Goal: Information Seeking & Learning: Understand process/instructions

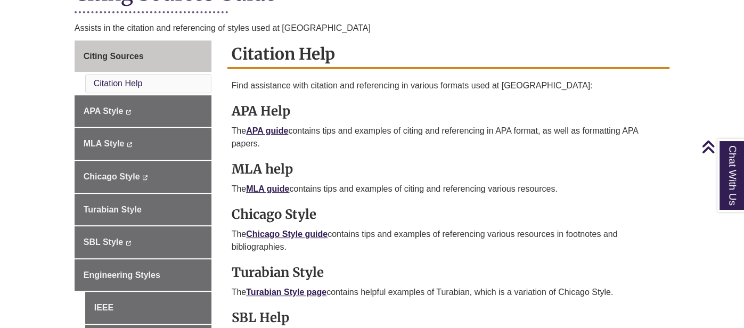
scroll to position [314, 0]
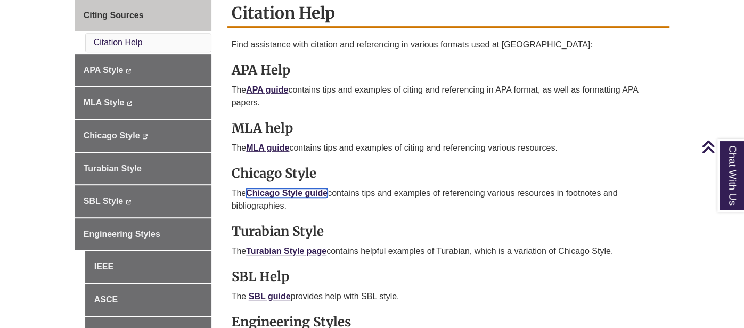
click at [295, 188] on link "Chicago Style guide" at bounding box center [286, 192] width 81 height 9
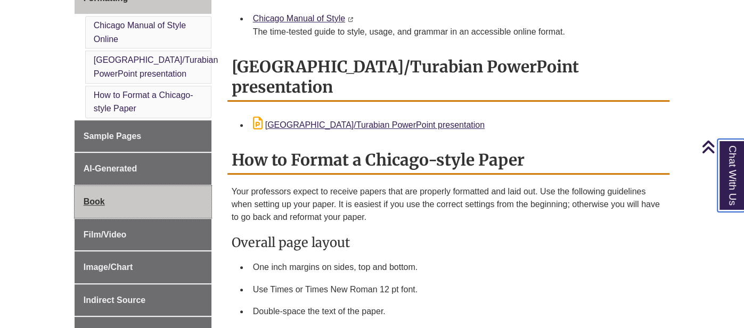
scroll to position [322, 0]
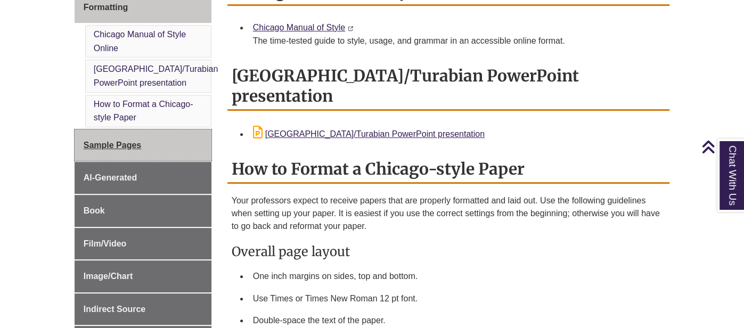
click at [118, 145] on span "Sample Pages" at bounding box center [113, 145] width 58 height 9
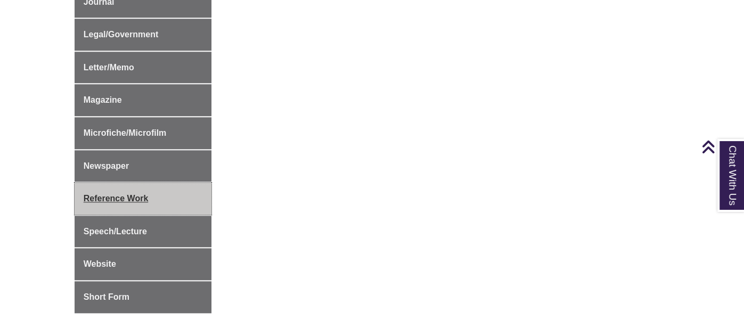
scroll to position [632, 0]
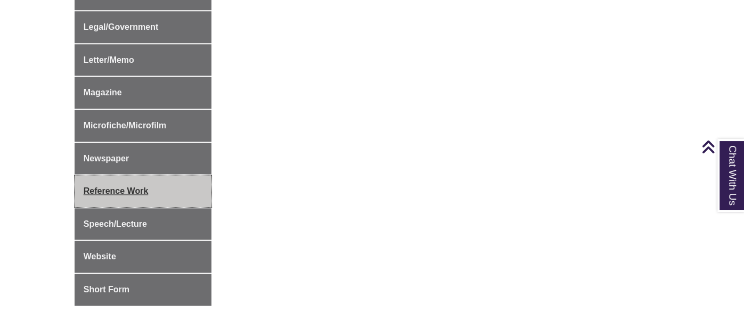
click at [96, 188] on span "Reference Work" at bounding box center [116, 190] width 65 height 9
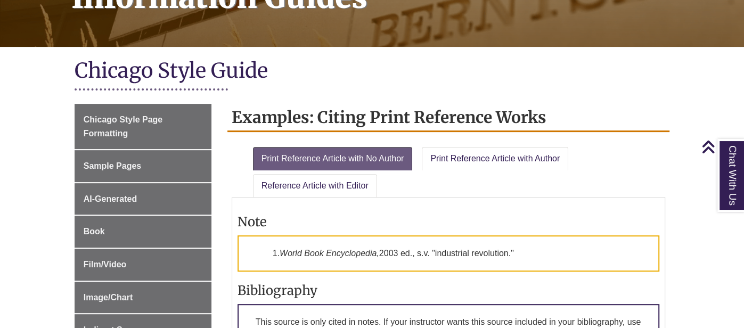
scroll to position [186, 0]
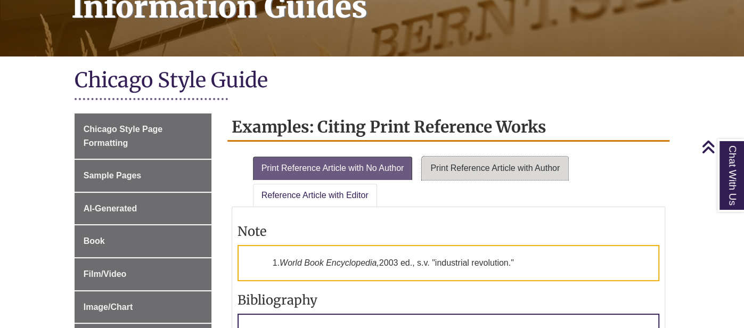
click at [450, 171] on link "Print Reference Article with Author" at bounding box center [495, 168] width 146 height 23
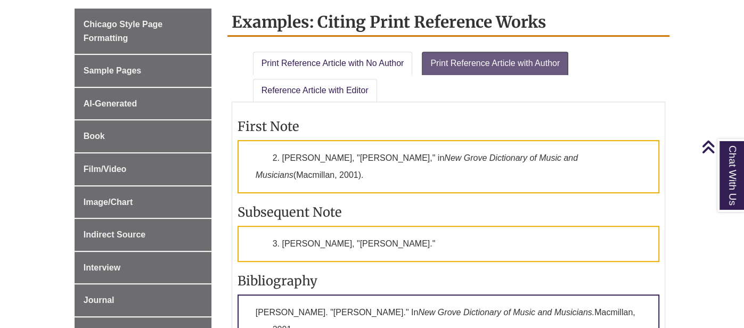
scroll to position [284, 0]
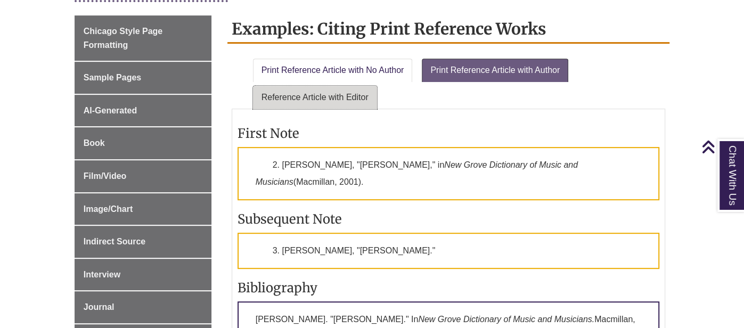
click at [332, 92] on link "Reference Article with Editor" at bounding box center [315, 97] width 124 height 23
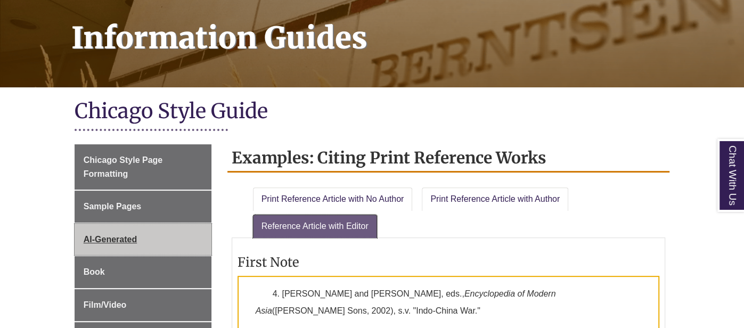
scroll to position [160, 0]
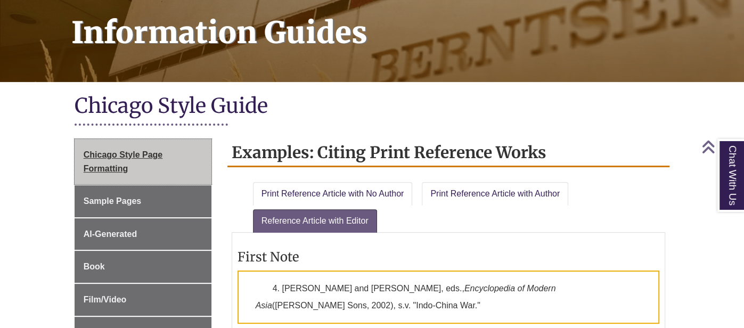
click at [123, 159] on link "Chicago Style Page Formatting" at bounding box center [143, 161] width 137 height 45
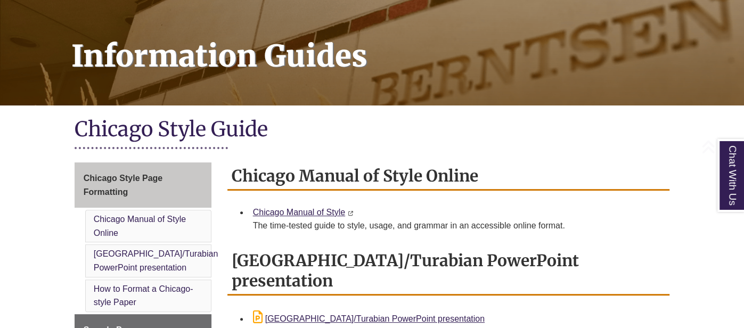
scroll to position [149, 0]
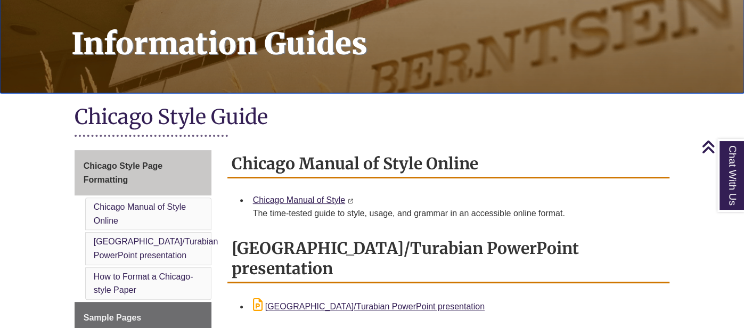
click at [293, 46] on h1 "Information Guides" at bounding box center [402, 30] width 684 height 97
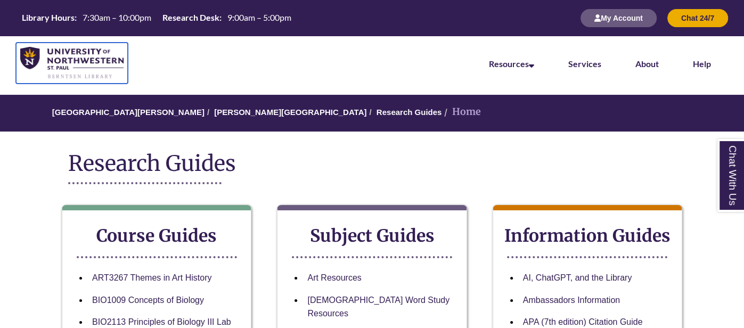
click at [39, 60] on img at bounding box center [71, 63] width 103 height 32
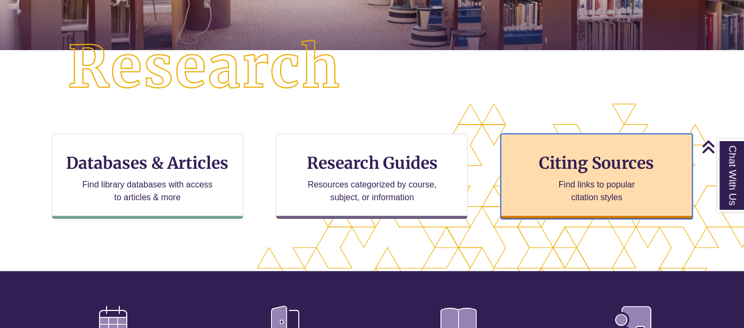
click at [547, 180] on p "Find links to popular citation styles" at bounding box center [597, 191] width 104 height 26
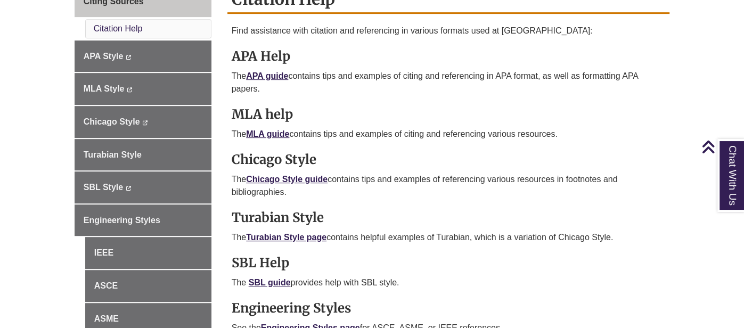
scroll to position [336, 0]
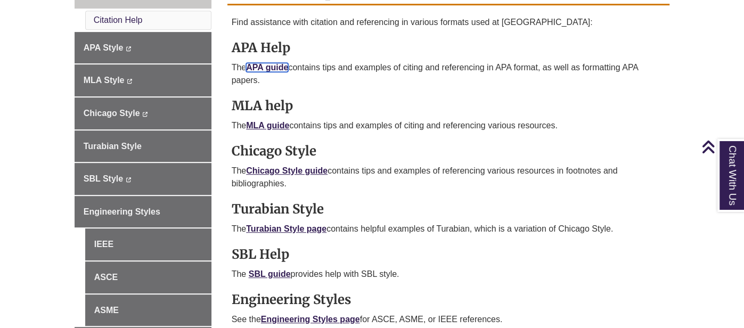
click at [277, 66] on link "APA guide" at bounding box center [267, 67] width 42 height 9
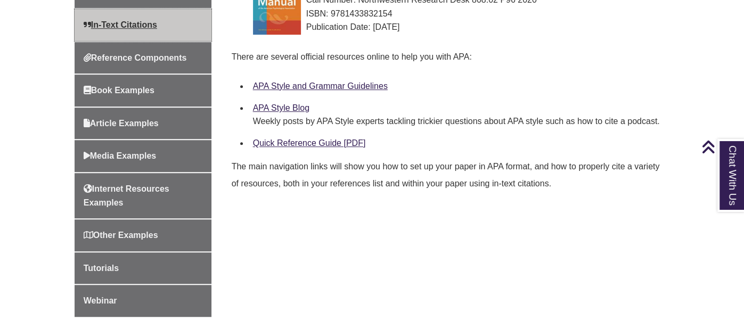
scroll to position [422, 0]
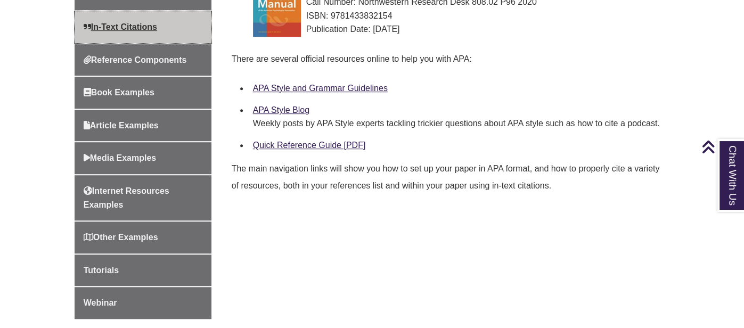
click at [122, 32] on link "In-Text Citations" at bounding box center [143, 27] width 137 height 32
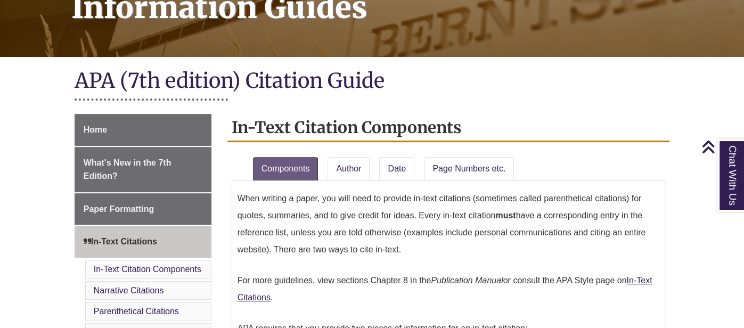
scroll to position [170, 0]
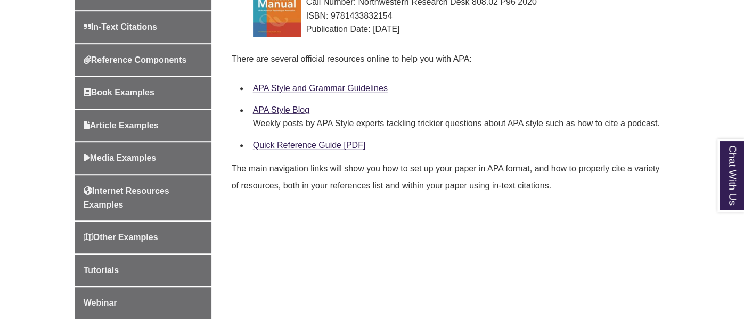
scroll to position [422, 0]
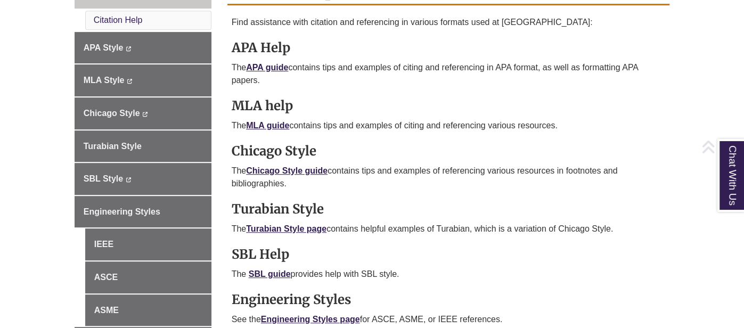
scroll to position [336, 0]
click at [261, 171] on link "Chicago Style guide" at bounding box center [286, 170] width 81 height 9
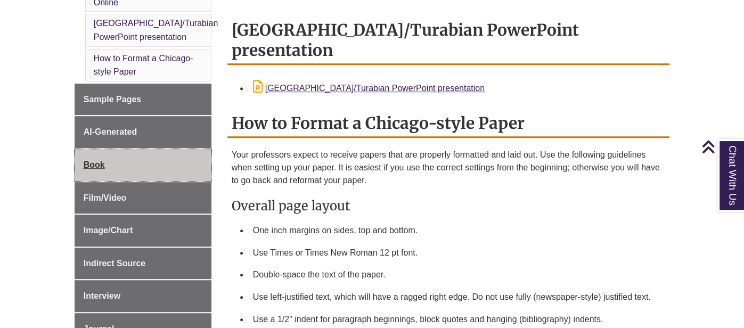
scroll to position [409, 0]
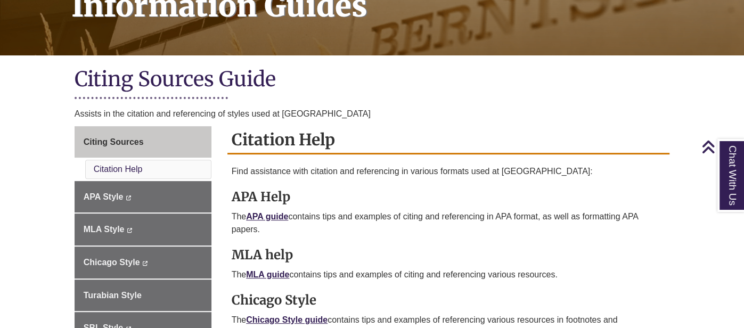
scroll to position [309, 0]
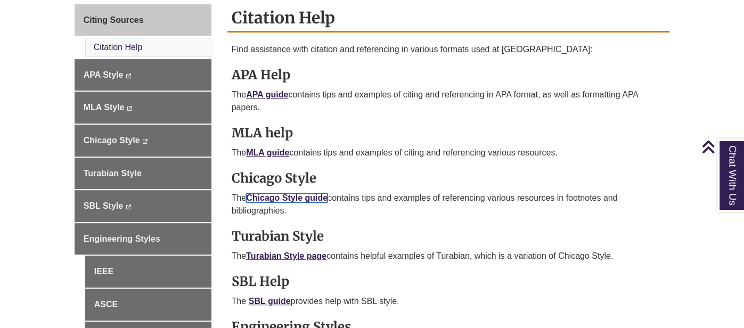
click at [314, 193] on link "Chicago Style guide" at bounding box center [286, 197] width 81 height 9
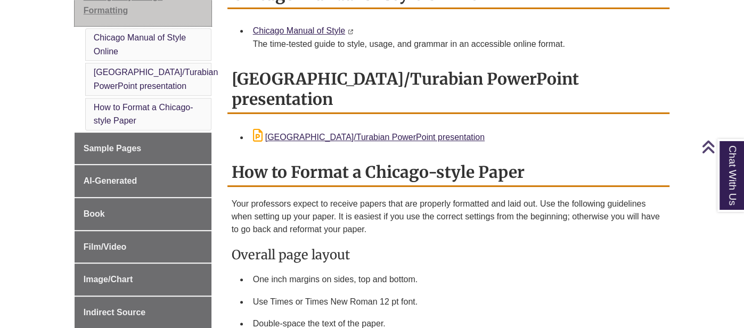
scroll to position [330, 0]
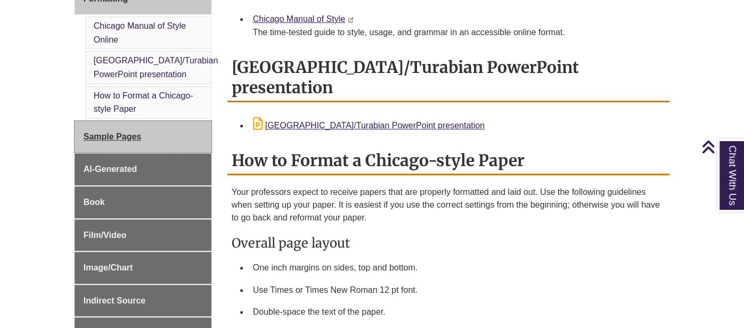
click at [130, 132] on span "Sample Pages" at bounding box center [113, 136] width 58 height 9
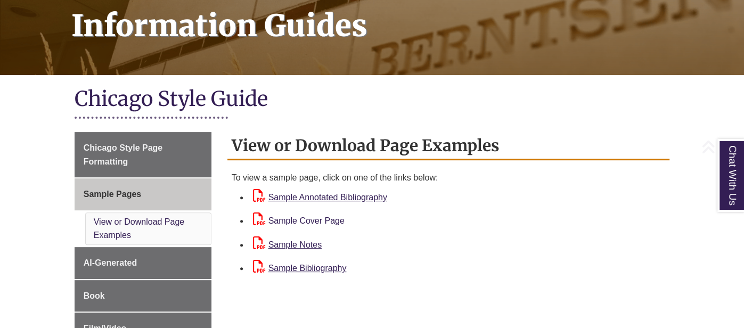
scroll to position [244, 0]
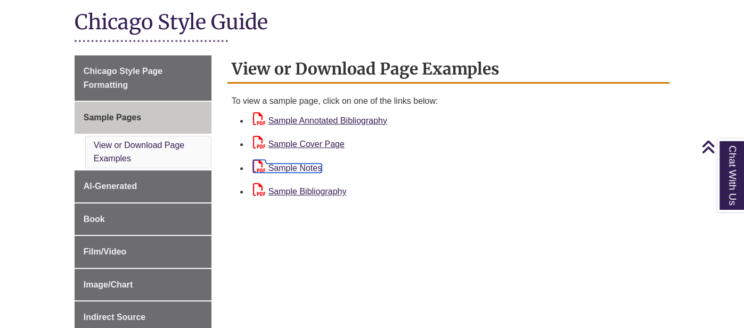
click at [301, 167] on link "Sample Notes" at bounding box center [287, 167] width 69 height 9
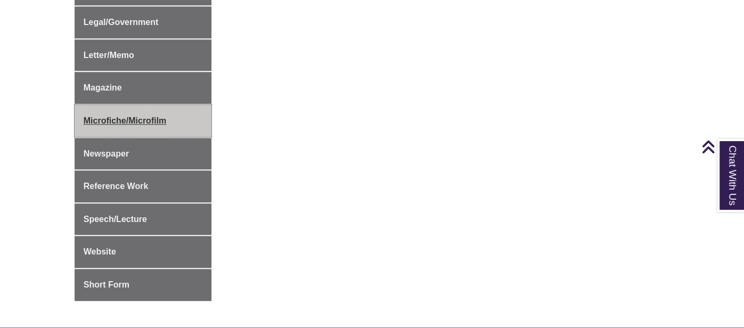
scroll to position [648, 0]
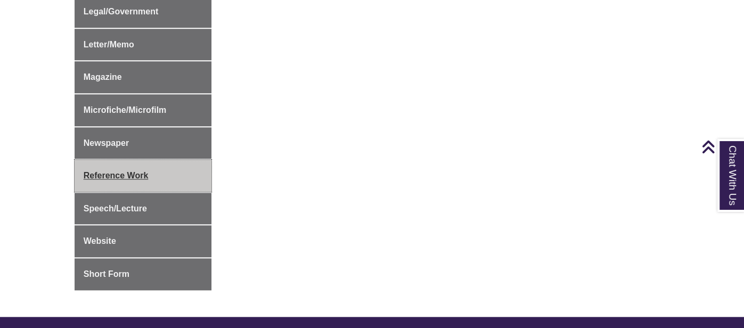
click at [100, 174] on span "Reference Work" at bounding box center [116, 175] width 65 height 9
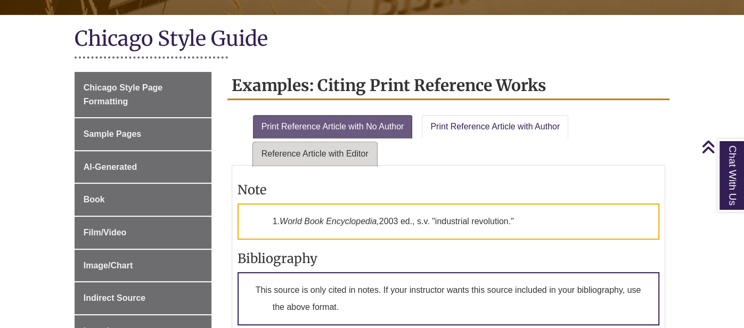
scroll to position [228, 0]
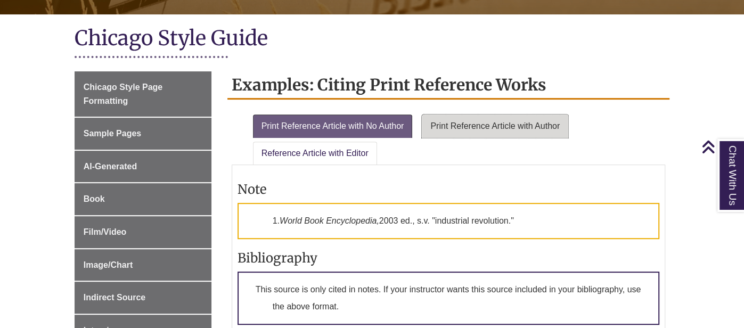
click at [462, 132] on link "Print Reference Article with Author" at bounding box center [495, 125] width 146 height 23
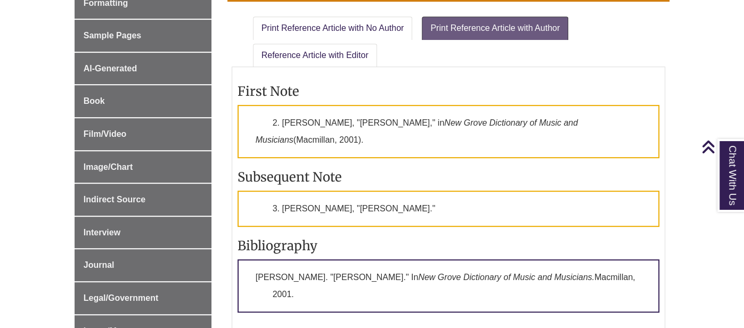
scroll to position [326, 0]
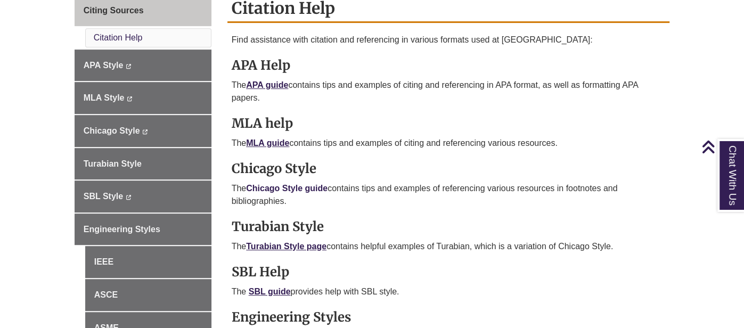
scroll to position [319, 0]
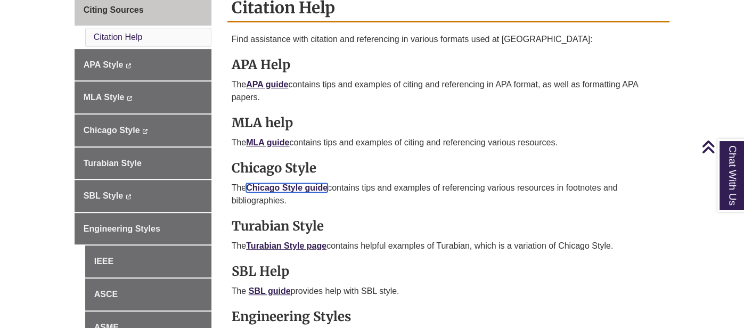
click at [287, 183] on link "Chicago Style guide" at bounding box center [286, 187] width 81 height 9
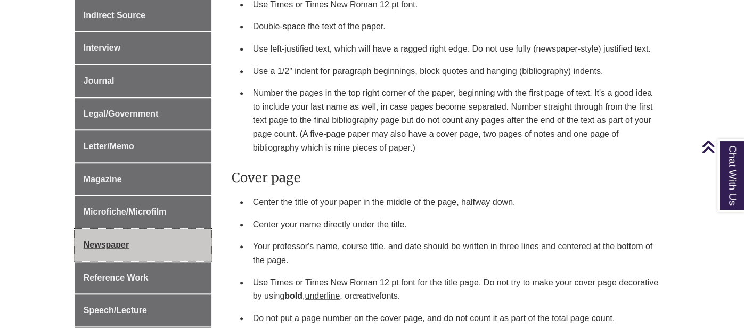
scroll to position [638, 0]
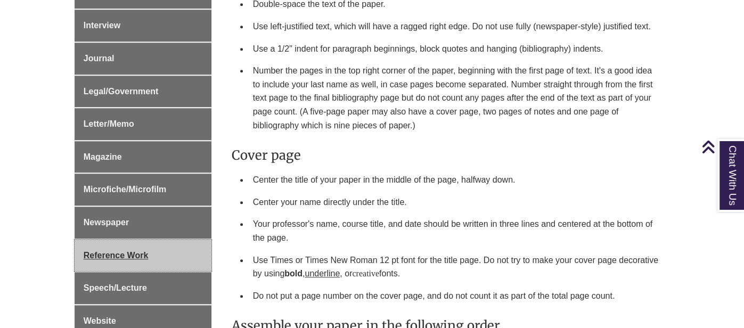
click at [113, 251] on span "Reference Work" at bounding box center [116, 255] width 65 height 9
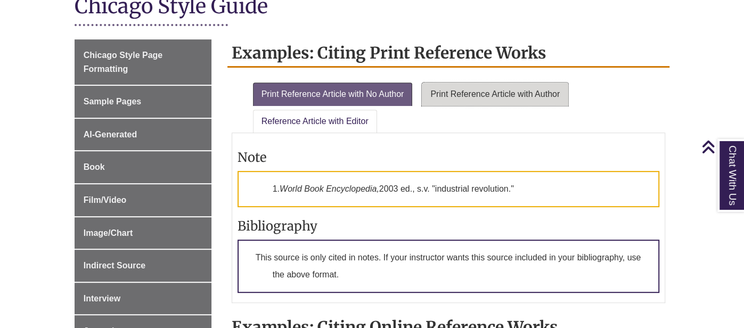
scroll to position [257, 0]
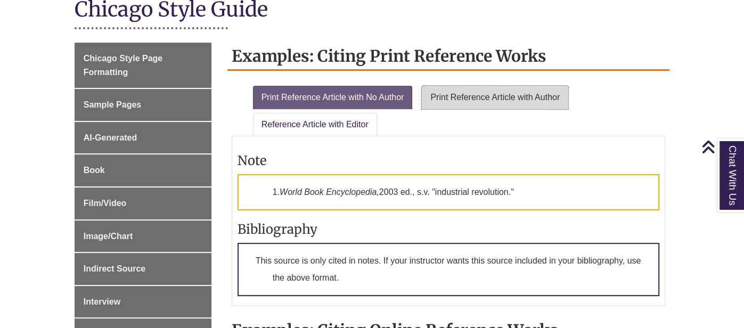
click at [514, 92] on link "Print Reference Article with Author" at bounding box center [495, 97] width 146 height 23
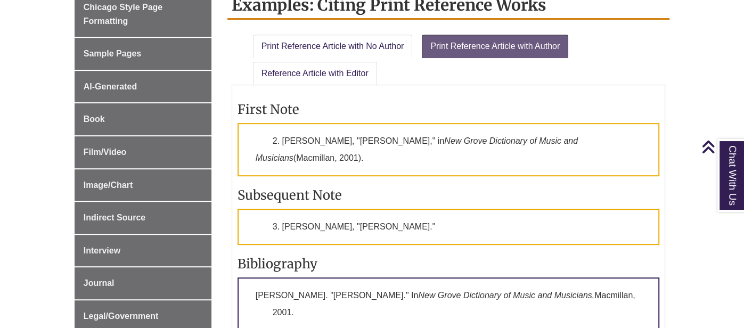
scroll to position [320, 0]
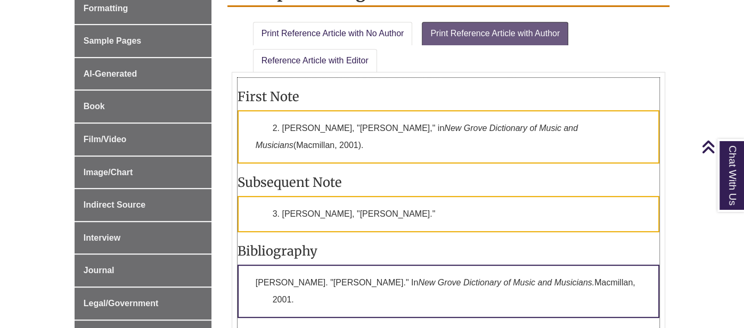
click at [371, 183] on h3 "Subsequent Note" at bounding box center [448, 182] width 422 height 17
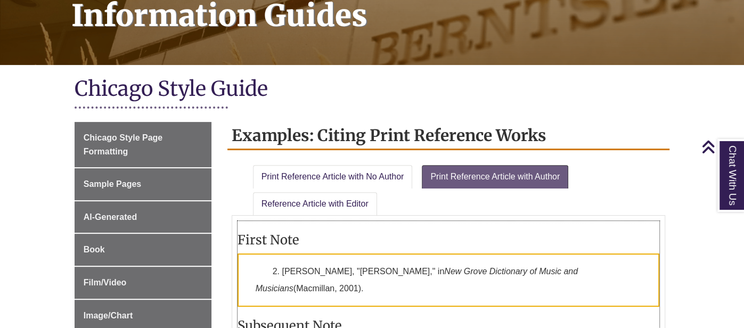
scroll to position [110, 0]
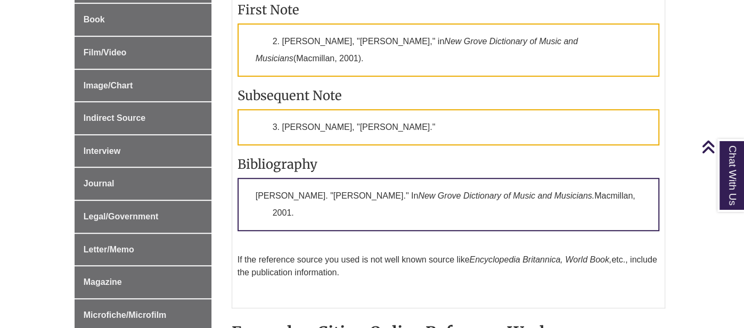
scroll to position [405, 0]
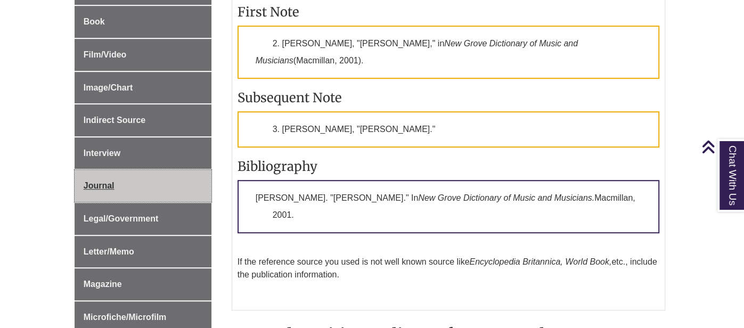
click at [95, 186] on span "Journal" at bounding box center [99, 185] width 31 height 9
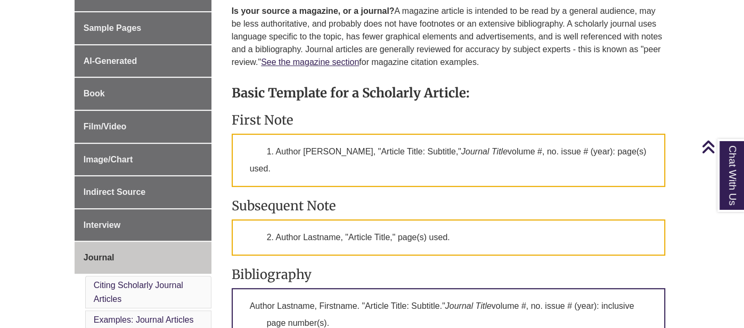
scroll to position [334, 0]
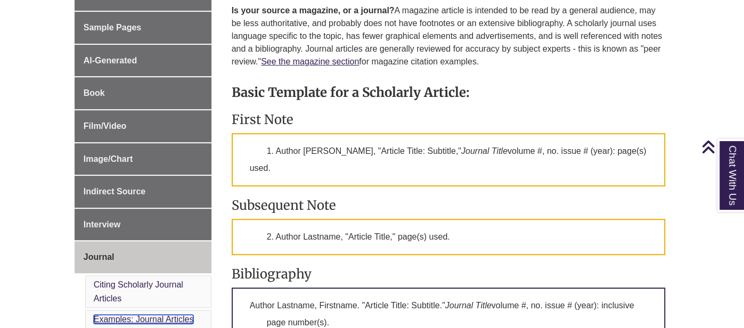
click at [151, 315] on link "Examples: Journal Articles" at bounding box center [144, 319] width 100 height 9
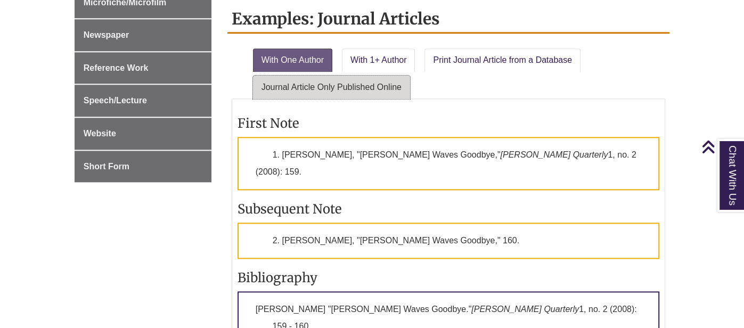
click at [328, 81] on link "Journal Article Only Published Online" at bounding box center [331, 87] width 157 height 23
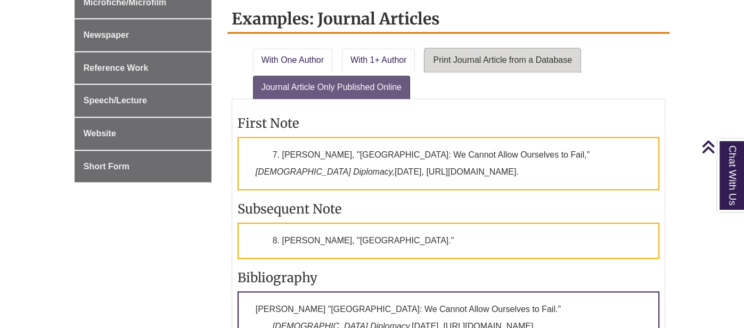
click at [516, 48] on link "Print Journal Article from a Database" at bounding box center [502, 59] width 156 height 23
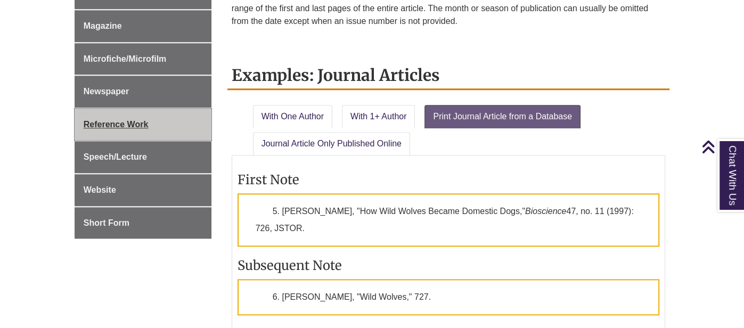
scroll to position [719, 0]
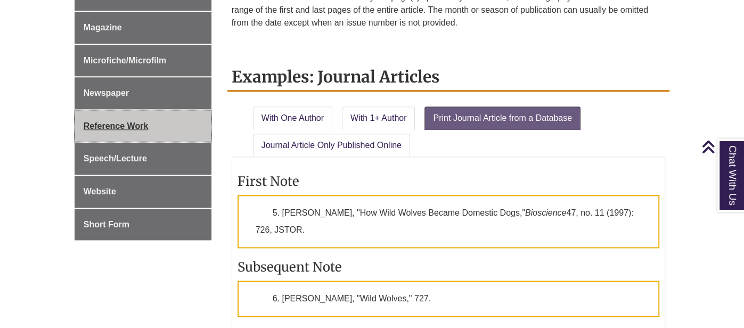
click at [136, 121] on span "Reference Work" at bounding box center [116, 125] width 65 height 9
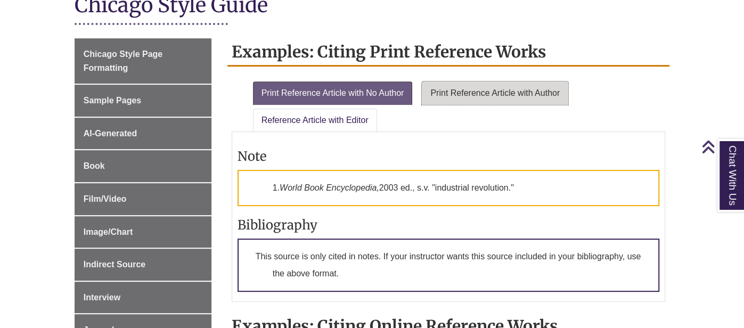
scroll to position [261, 0]
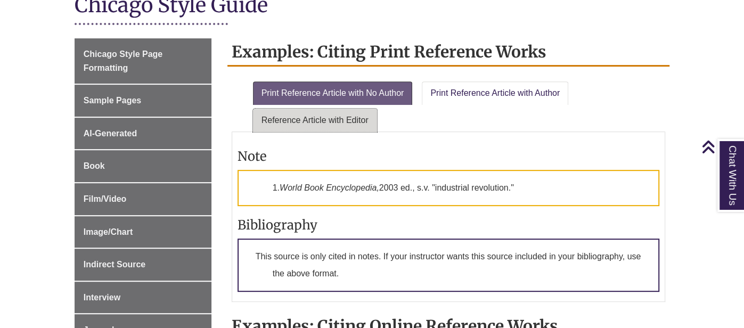
click at [336, 118] on link "Reference Article with Editor" at bounding box center [315, 120] width 124 height 23
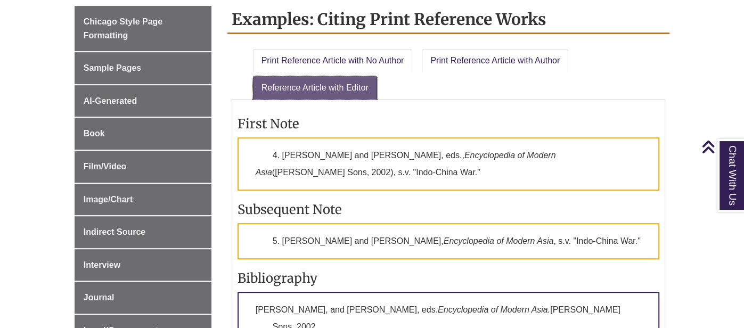
scroll to position [295, 0]
